Goal: Subscribe to service/newsletter

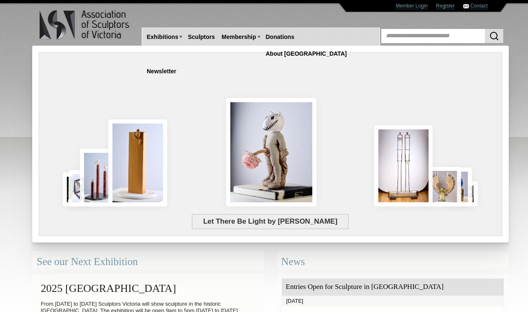
scroll to position [173, 0]
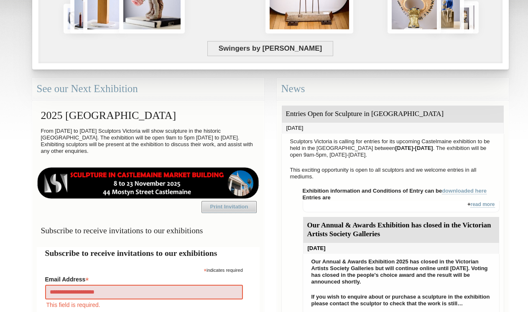
type input "**********"
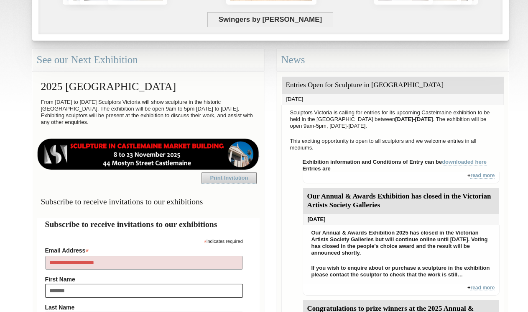
type input "********"
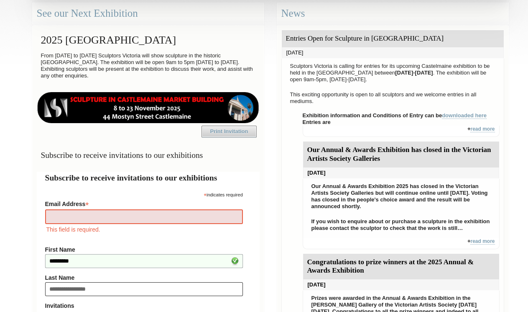
type input "**********"
